Goal: Check status: Check status

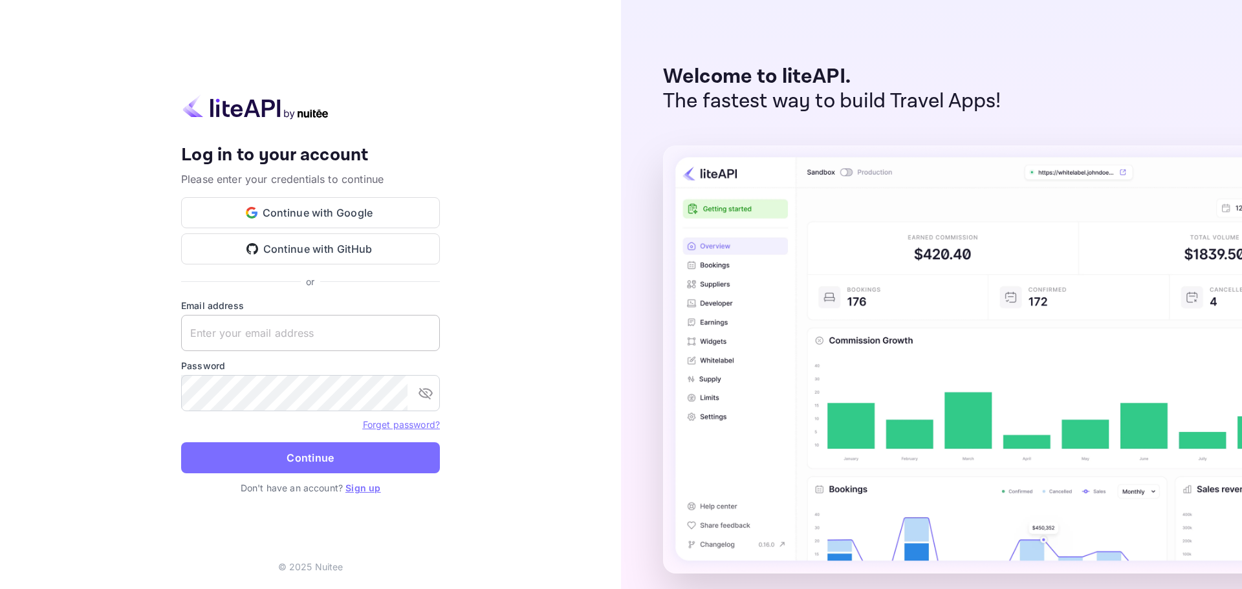
click at [276, 342] on input "text" at bounding box center [310, 333] width 259 height 36
paste input "[EMAIL_ADDRESS][DOMAIN_NAME]"
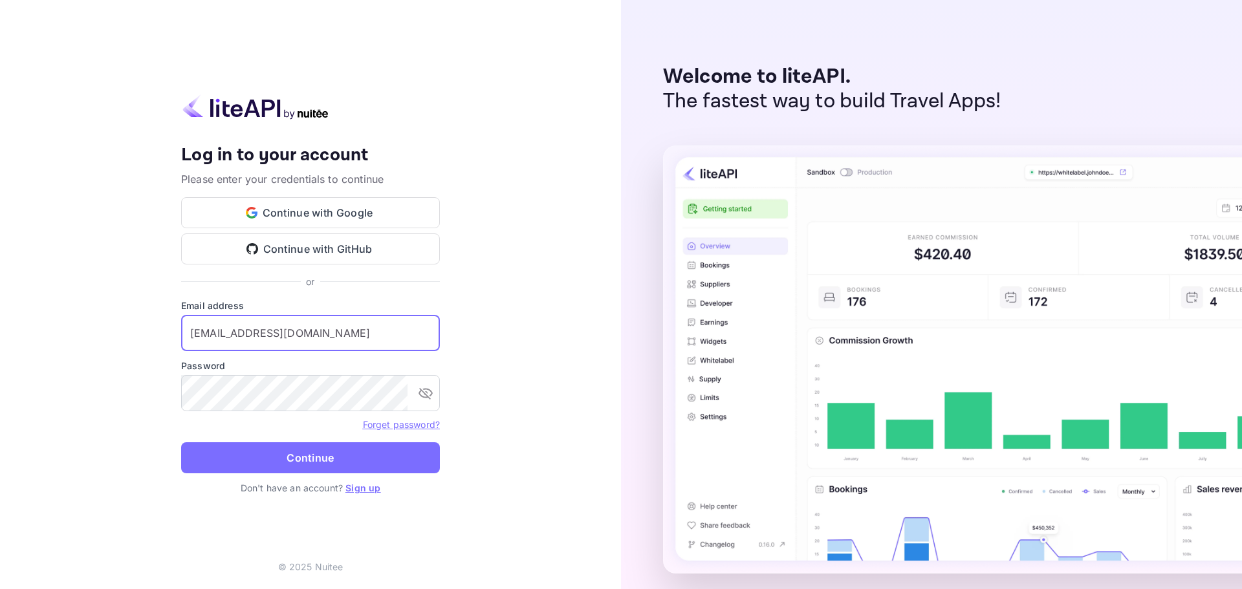
type input "[EMAIL_ADDRESS][DOMAIN_NAME]"
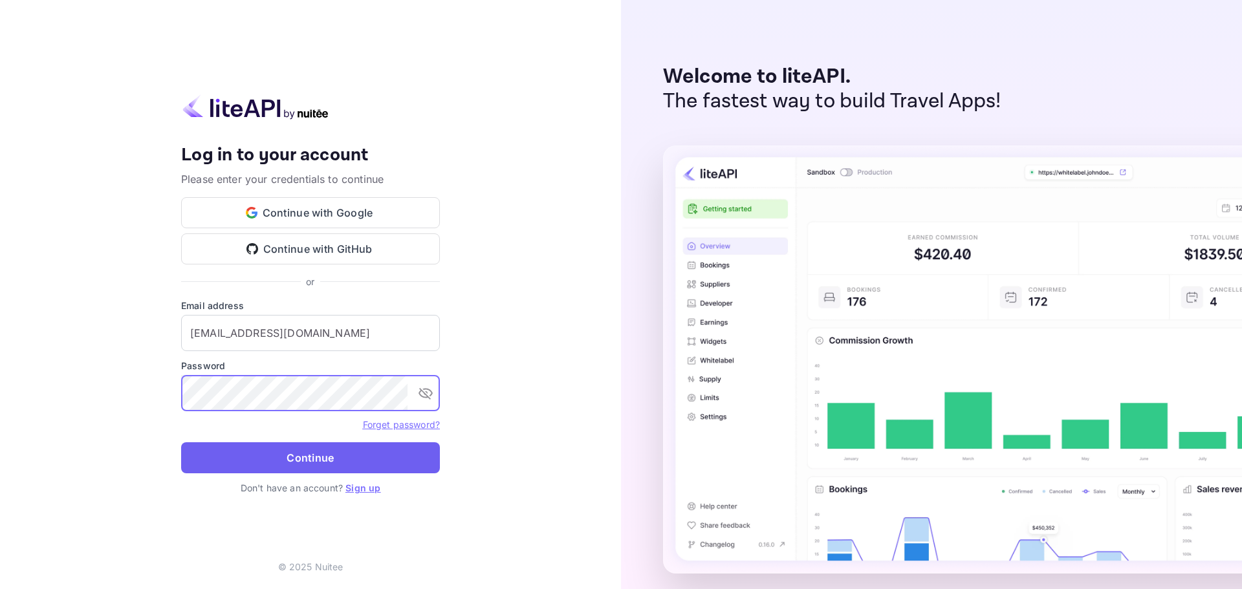
click at [361, 466] on button "Continue" at bounding box center [310, 458] width 259 height 31
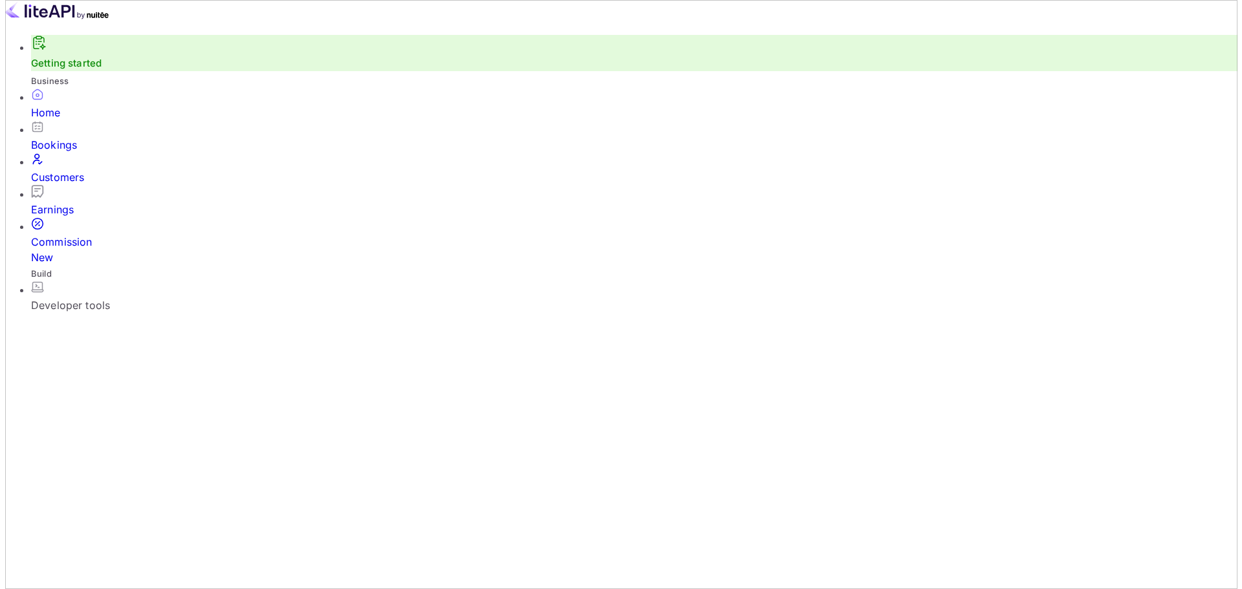
scroll to position [10, 10]
click at [69, 182] on div "Customers" at bounding box center [629, 178] width 1207 height 16
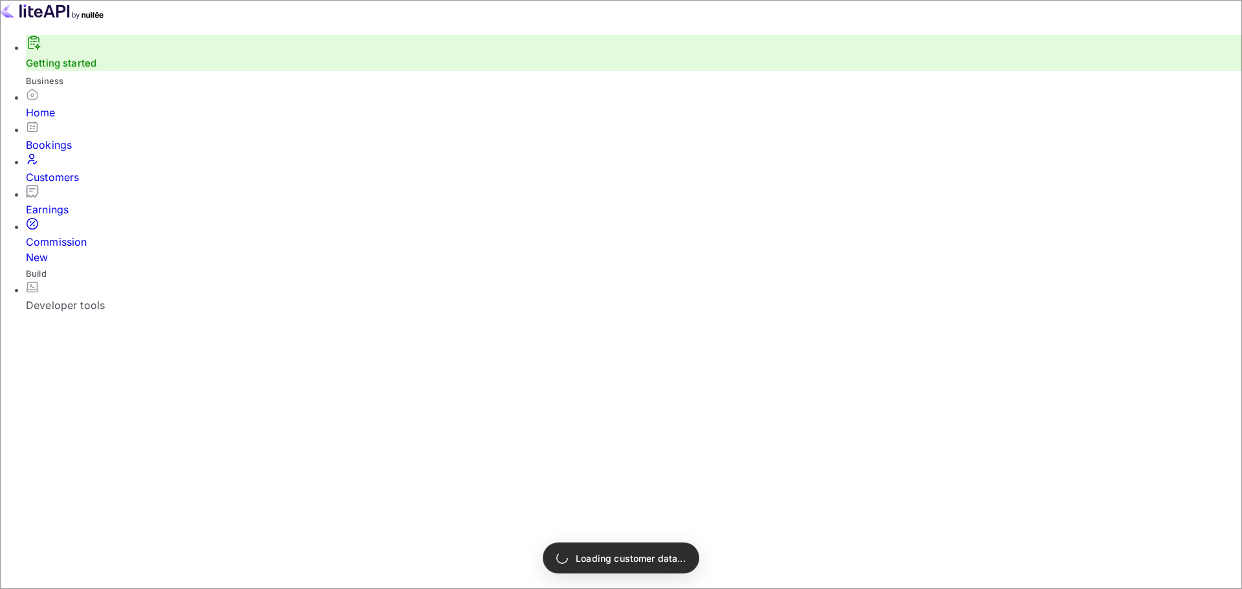
paste input "[PERSON_NAME]"
type input "[PERSON_NAME]"
select select "7"
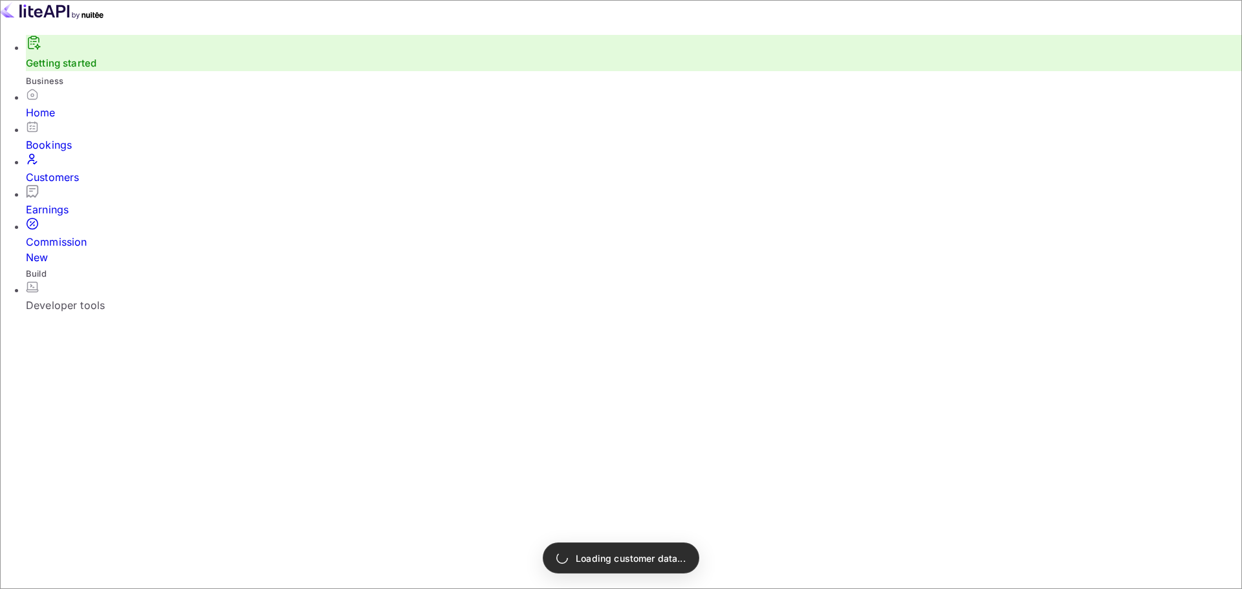
select select "2025"
click at [52, 142] on div "Bookings" at bounding box center [634, 136] width 1216 height 32
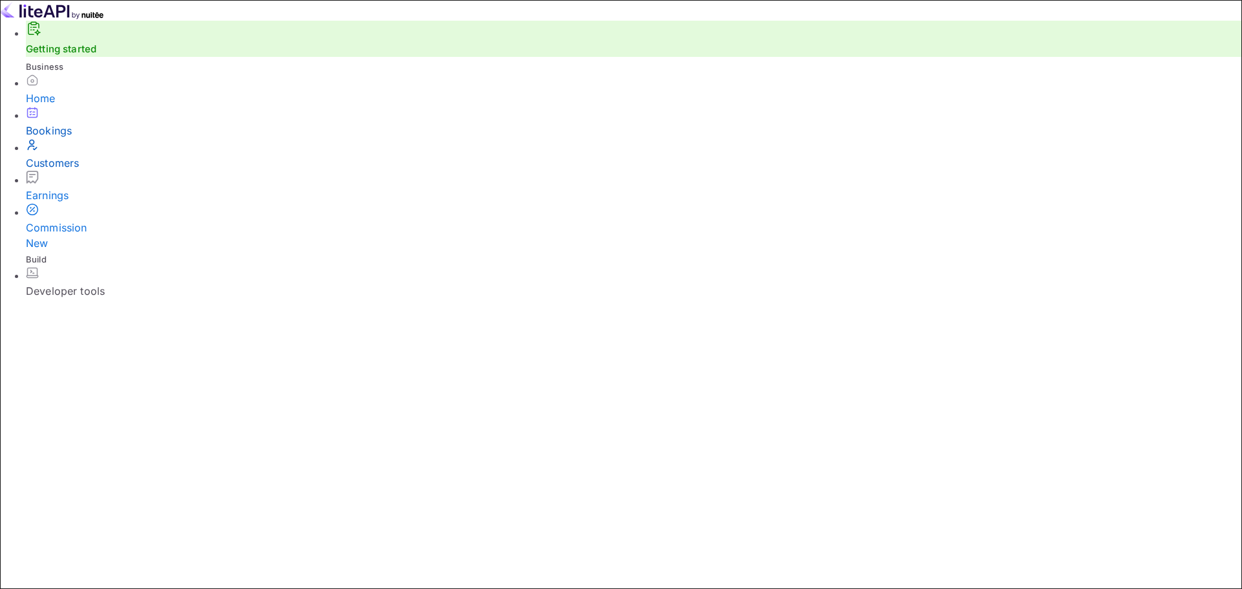
paste input "[GEOGRAPHIC_DATA] [US_STATE][GEOGRAPHIC_DATA] [GEOGRAPHIC_DATA]"
type input "[GEOGRAPHIC_DATA] [US_STATE][GEOGRAPHIC_DATA] [GEOGRAPHIC_DATA]"
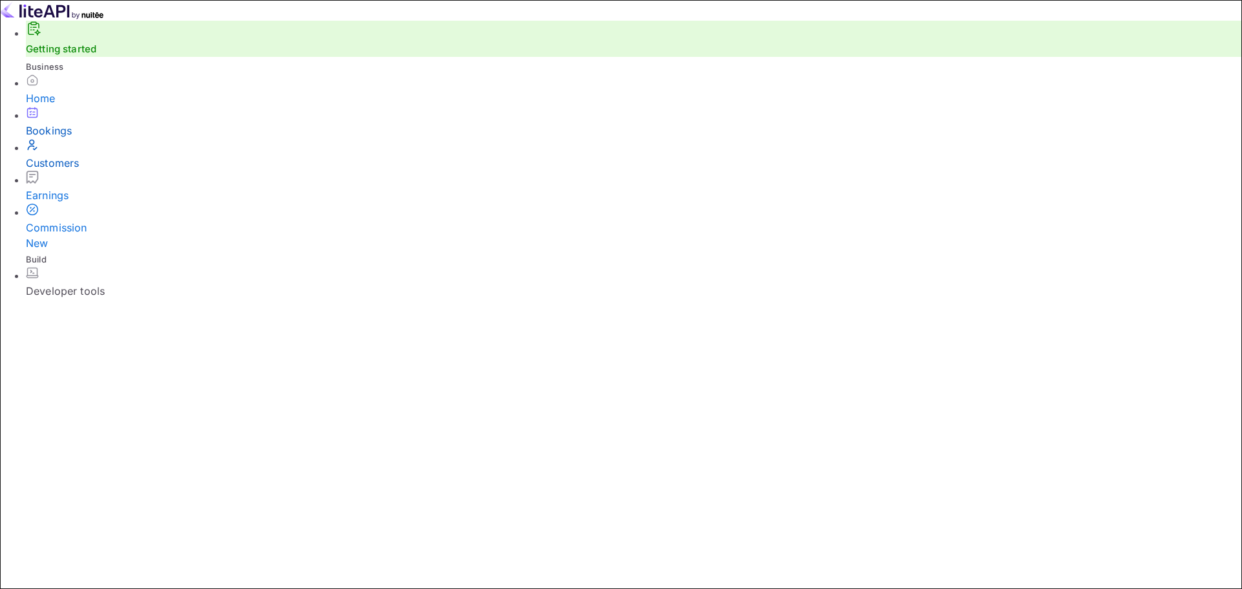
paste input "[PERSON_NAME]"
type input "[PERSON_NAME]"
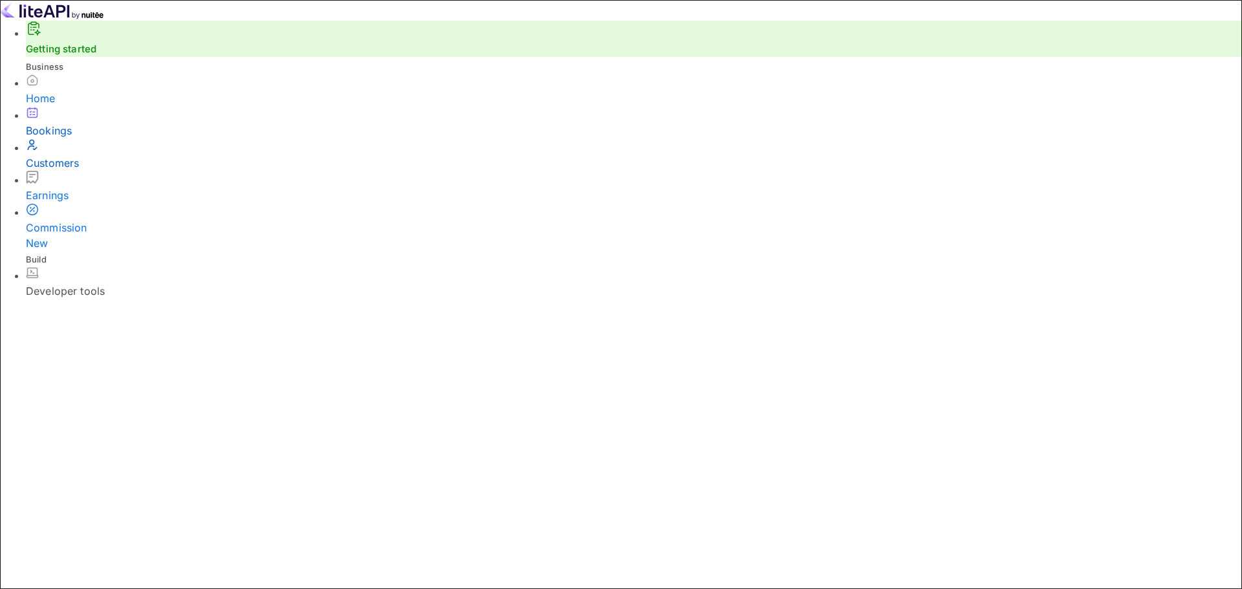
paste input "7231389"
type input "7231389"
drag, startPoint x: 730, startPoint y: 327, endPoint x: 486, endPoint y: 310, distance: 245.1
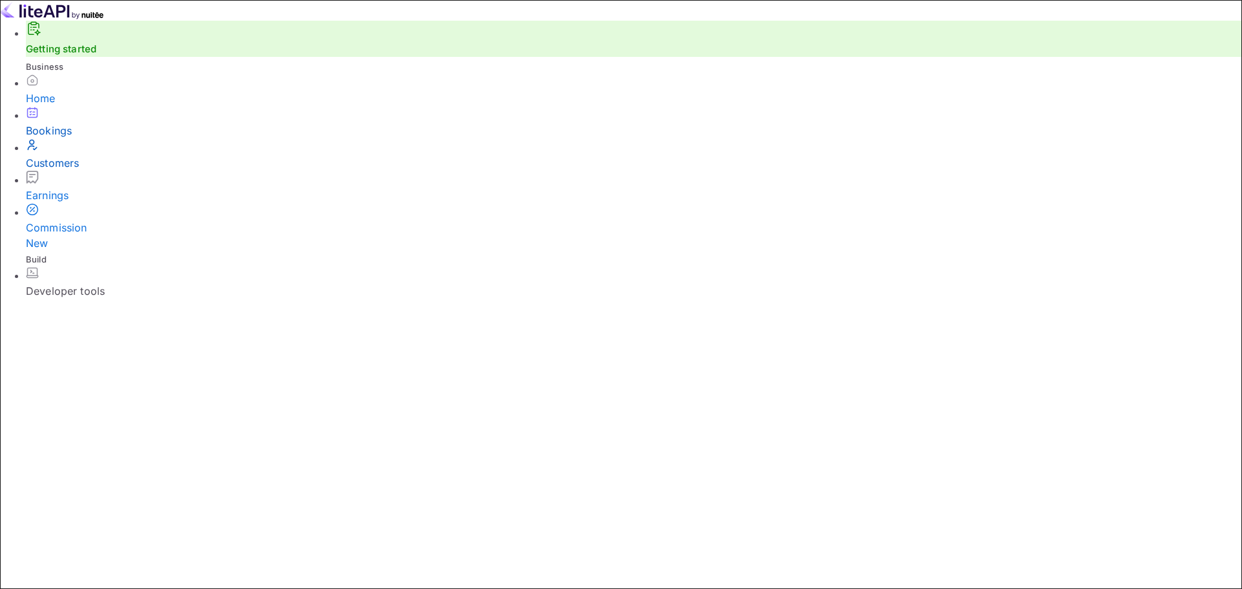
paste input "9455464"
type input "9455464"
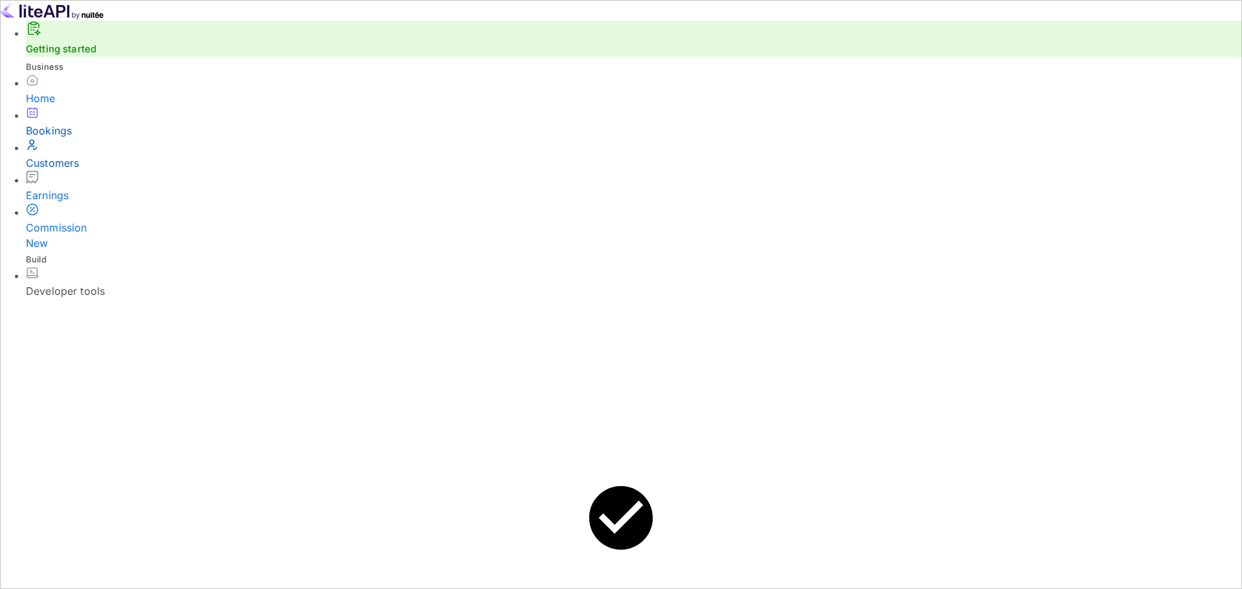
drag, startPoint x: 495, startPoint y: 325, endPoint x: 786, endPoint y: 333, distance: 291.2
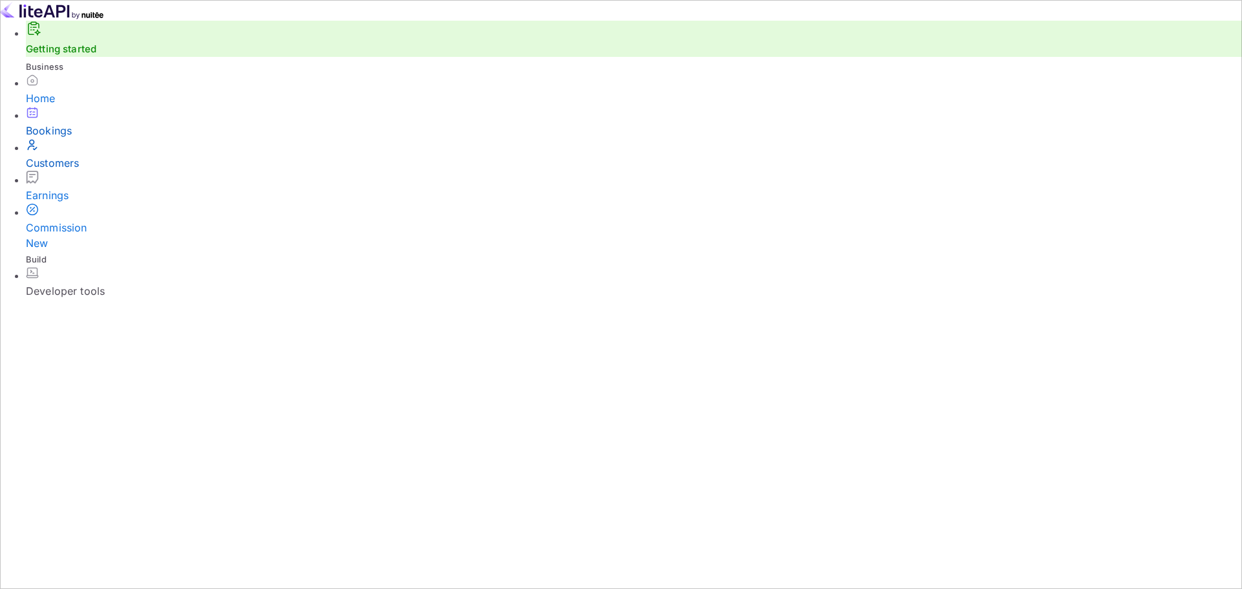
copy div "booking ID 9455464"
drag, startPoint x: 455, startPoint y: 230, endPoint x: 775, endPoint y: 229, distance: 320.2
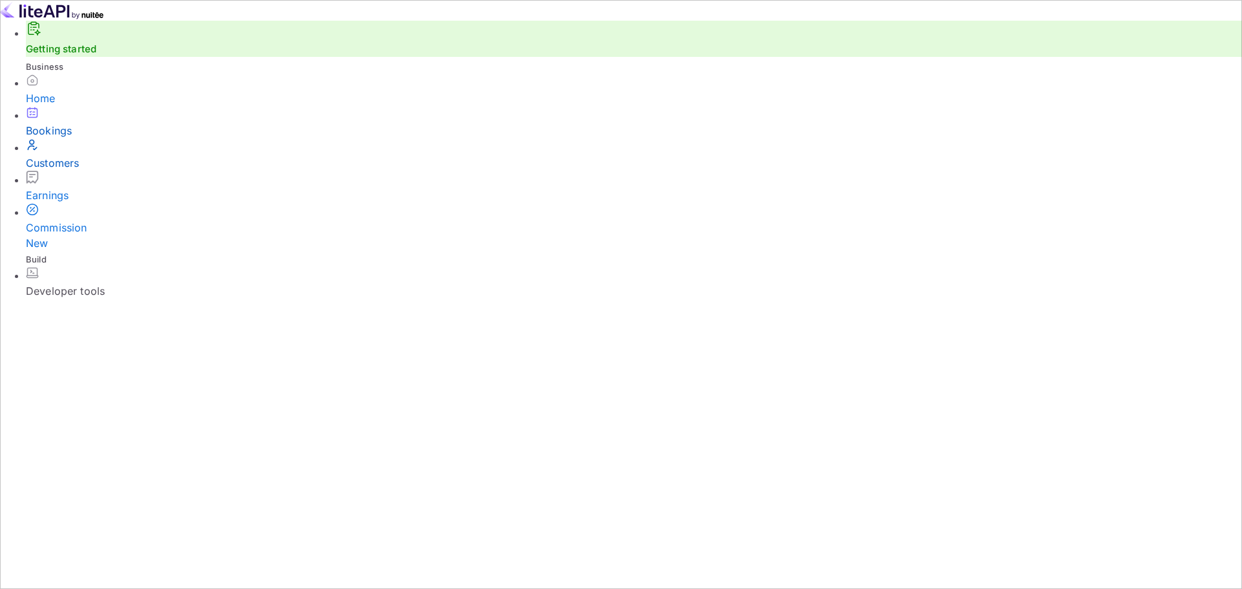
copy div "Full name [PERSON_NAME]"
drag, startPoint x: 457, startPoint y: 283, endPoint x: 782, endPoint y: 309, distance: 325.8
copy div "Check in [DATE] Check out [DATE]"
